Goal: Find specific page/section

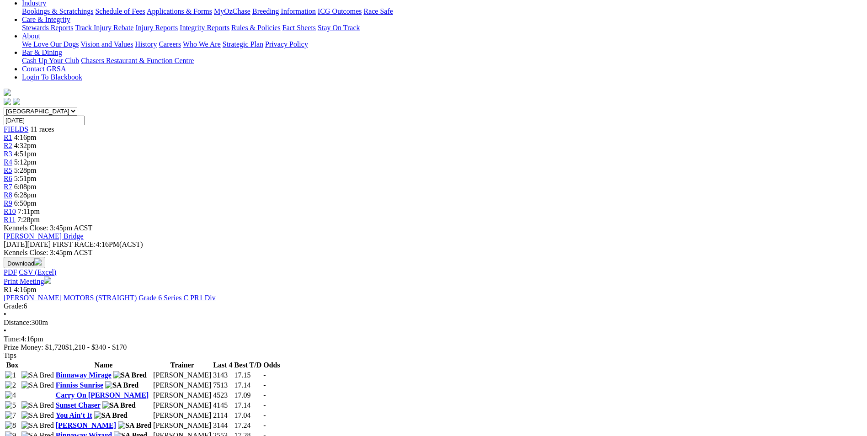
scroll to position [183, 0]
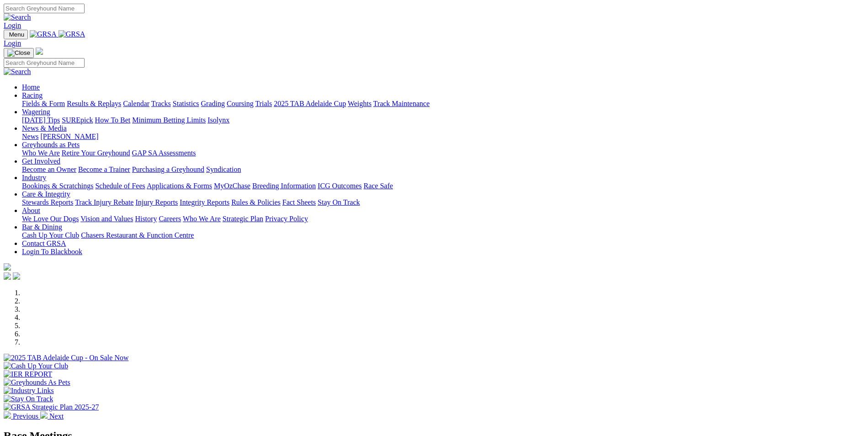
scroll to position [274, 0]
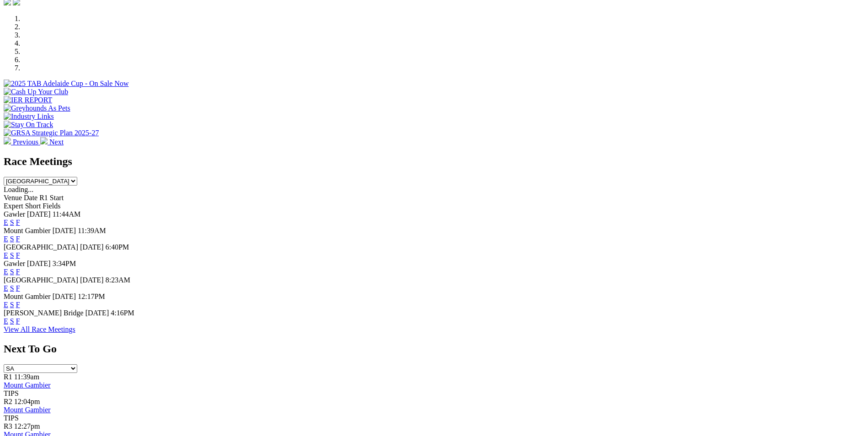
click at [558, 268] on div "E S F" at bounding box center [434, 272] width 860 height 8
click at [20, 268] on link "F" at bounding box center [18, 272] width 4 height 8
